Goal: Task Accomplishment & Management: Use online tool/utility

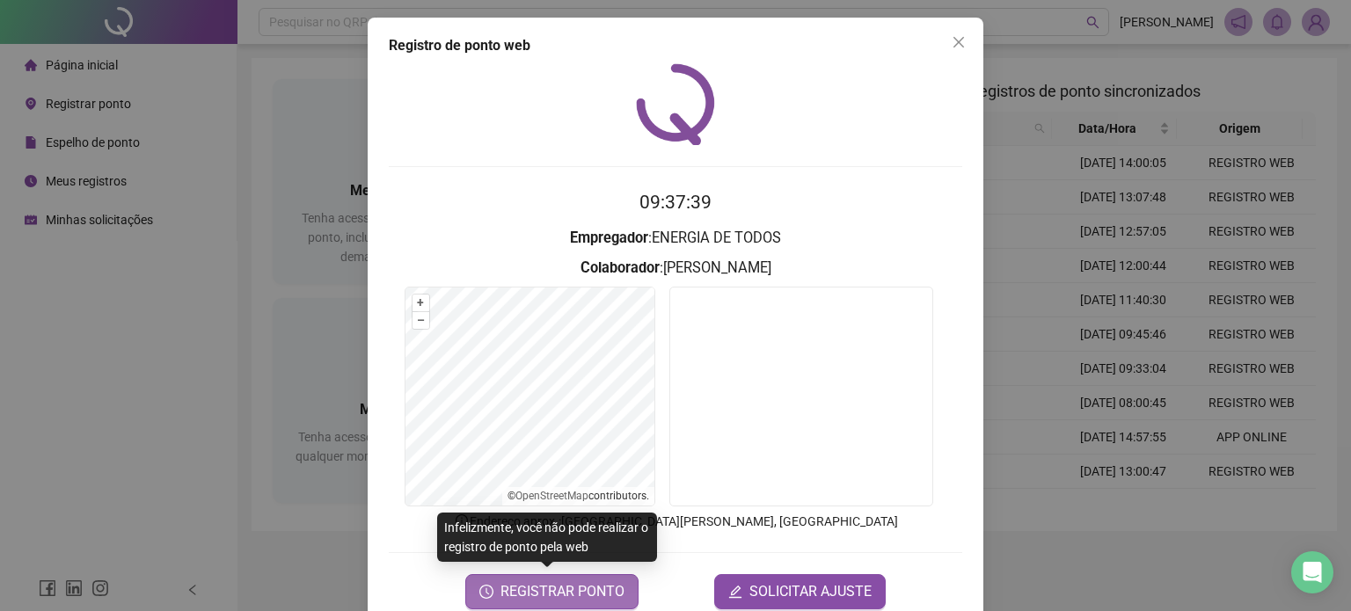
click at [558, 586] on span "REGISTRAR PONTO" at bounding box center [562, 591] width 124 height 21
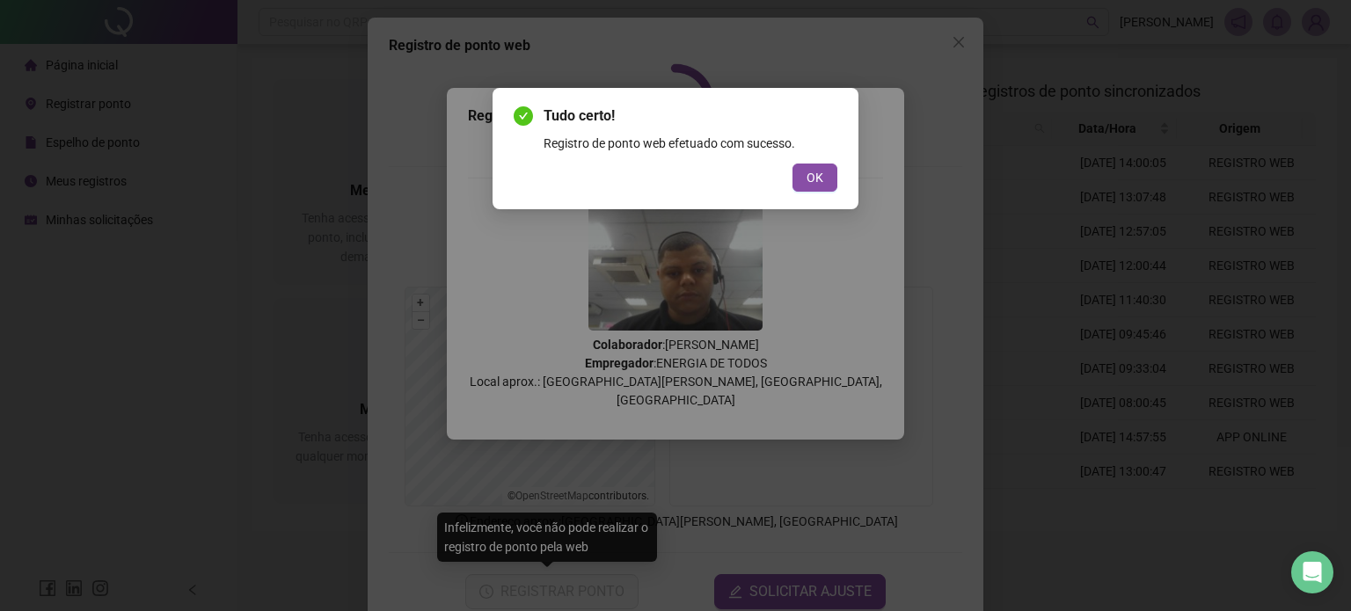
click at [816, 193] on div "Tudo certo! Registro de ponto web efetuado com sucesso. OK" at bounding box center [675, 148] width 366 height 121
click at [816, 182] on span "OK" at bounding box center [814, 177] width 17 height 19
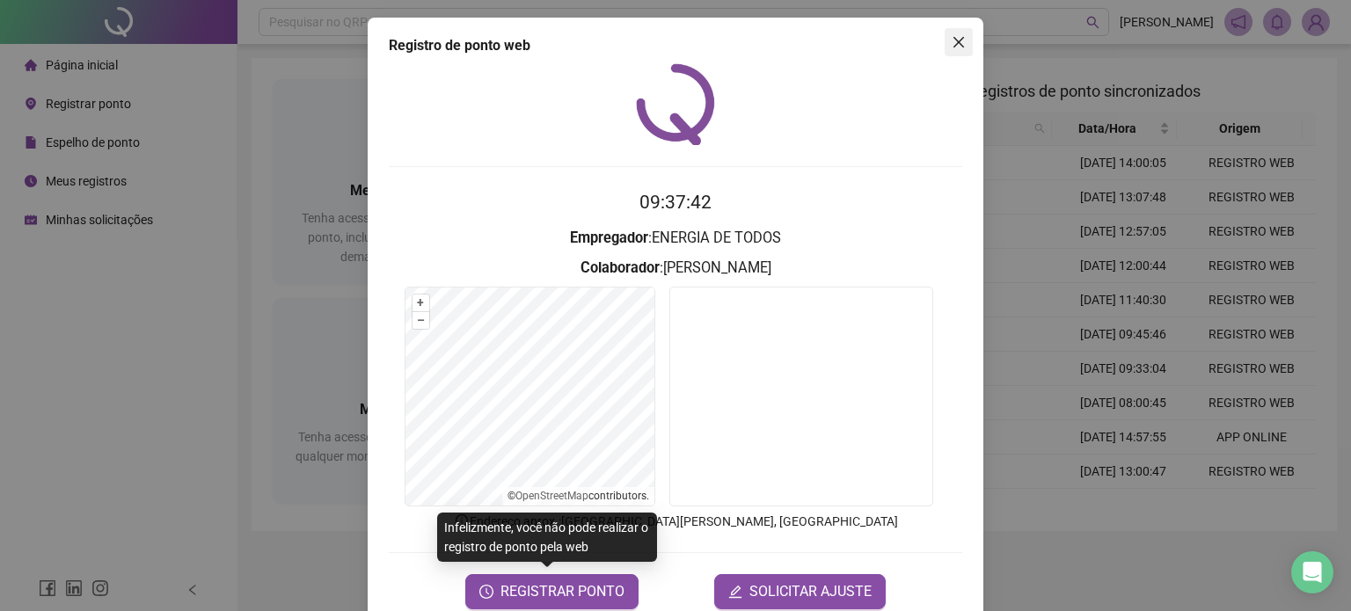
click at [952, 41] on icon "close" at bounding box center [959, 42] width 14 height 14
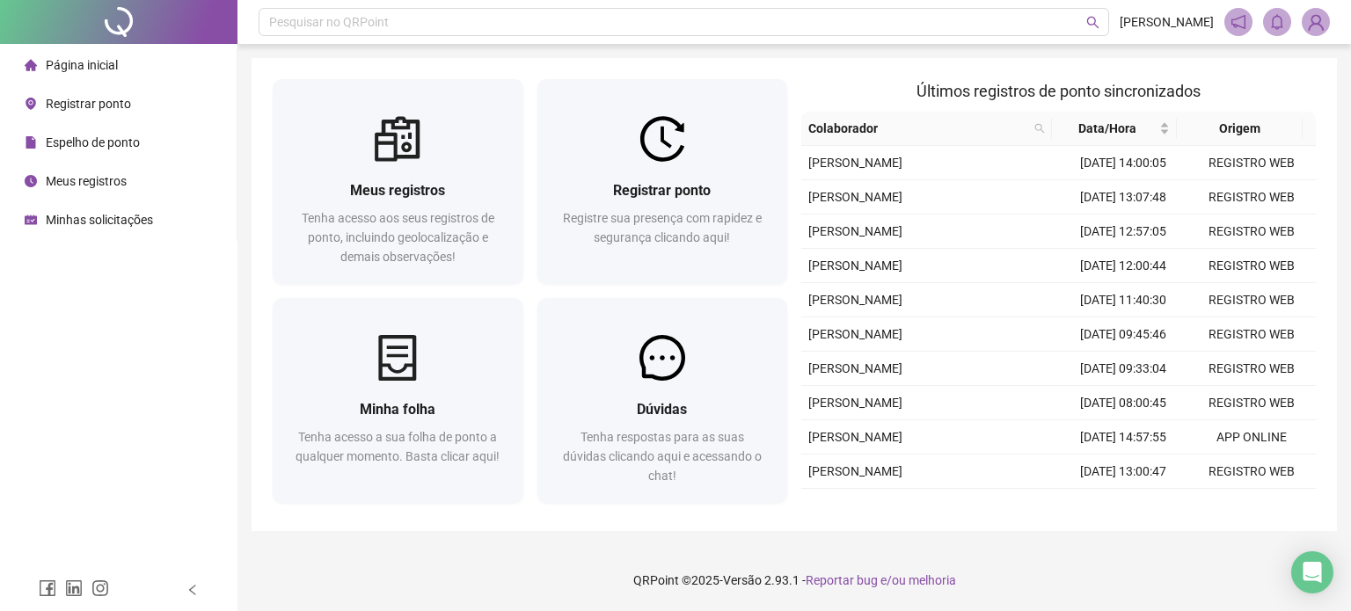
click at [655, 49] on div "Pesquisar no QRPoint [PERSON_NAME] registros Tenha acesso aos seus registros de…" at bounding box center [793, 305] width 1113 height 611
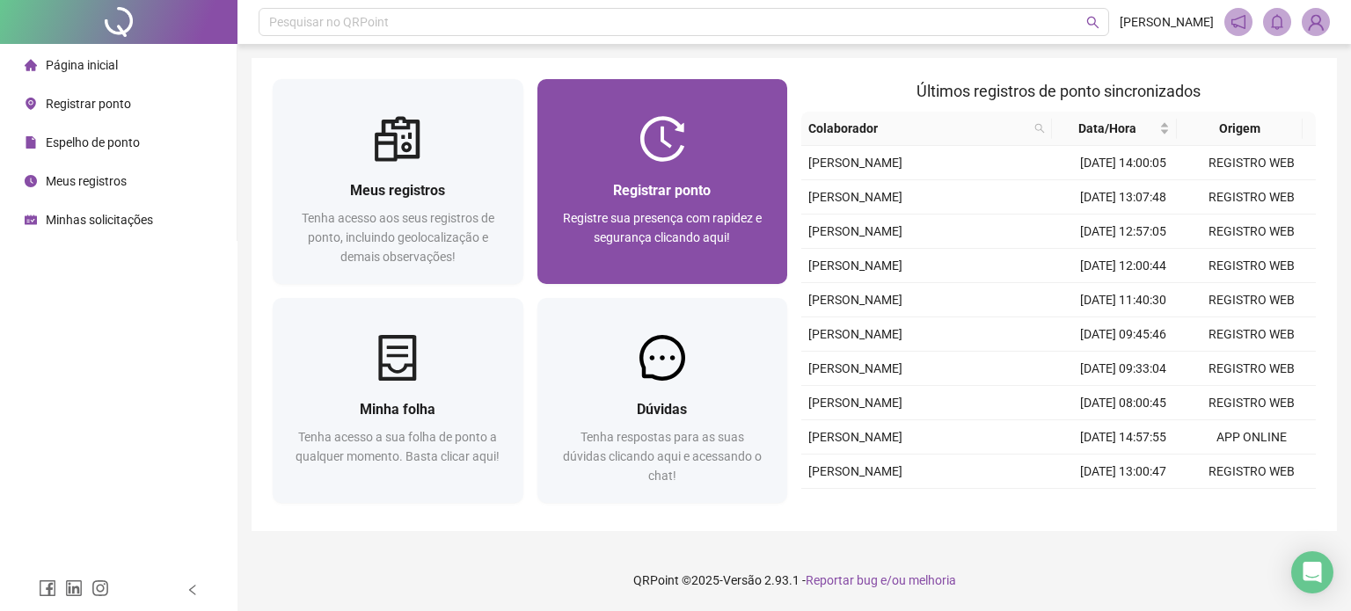
click at [700, 126] on div at bounding box center [662, 139] width 251 height 46
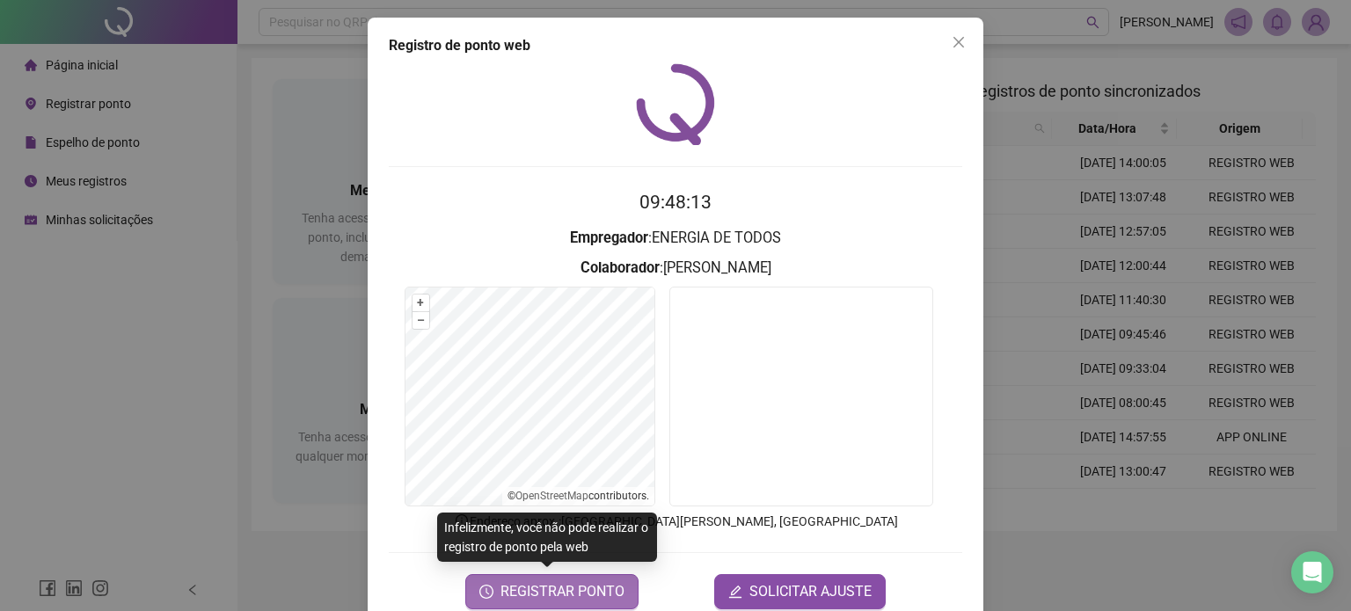
click at [597, 596] on span "REGISTRAR PONTO" at bounding box center [562, 591] width 124 height 21
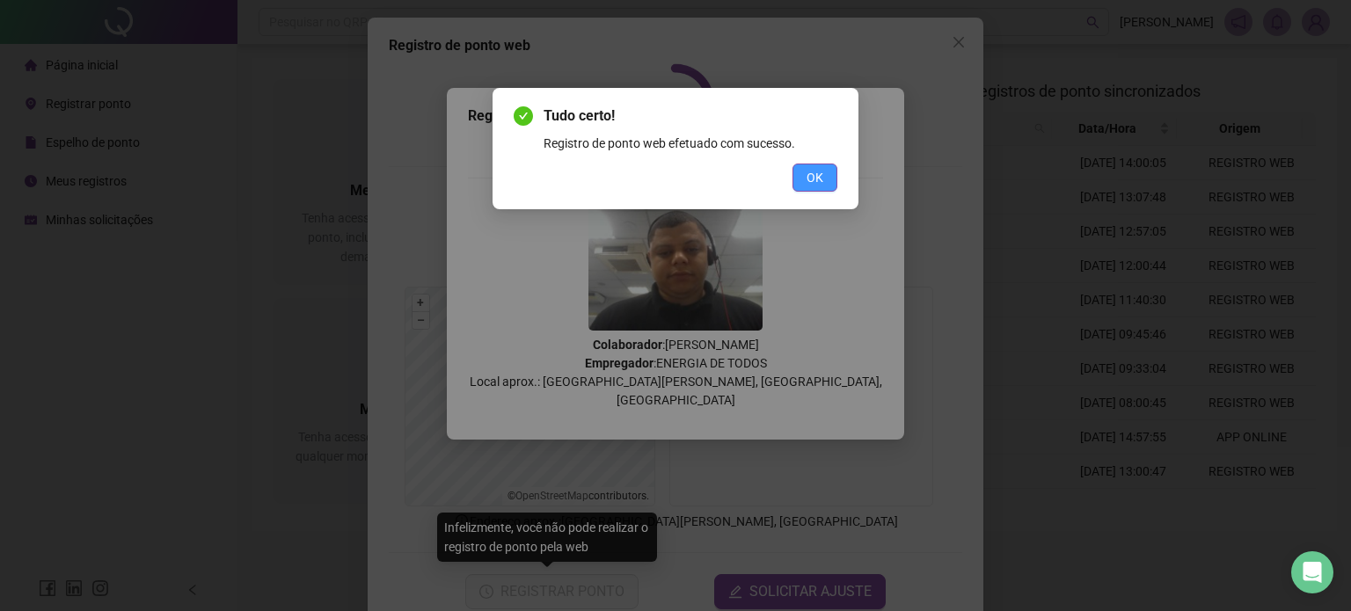
click at [813, 183] on span "OK" at bounding box center [814, 177] width 17 height 19
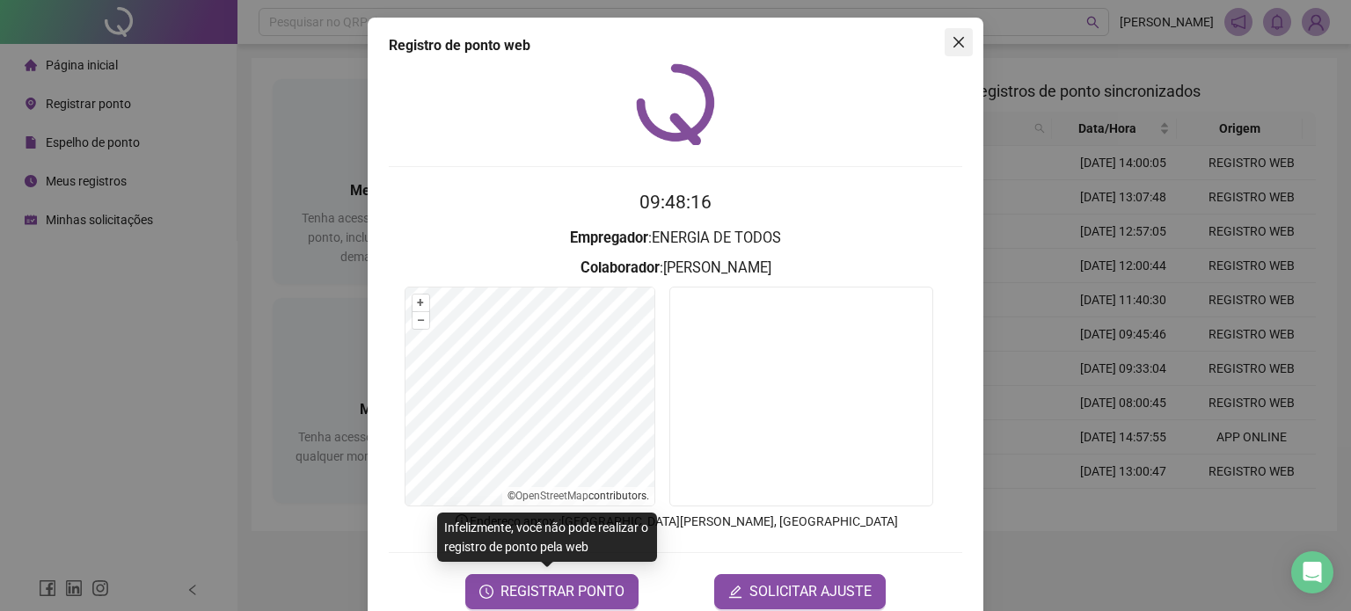
click at [944, 47] on span "Close" at bounding box center [958, 42] width 28 height 14
